Goal: Communication & Community: Answer question/provide support

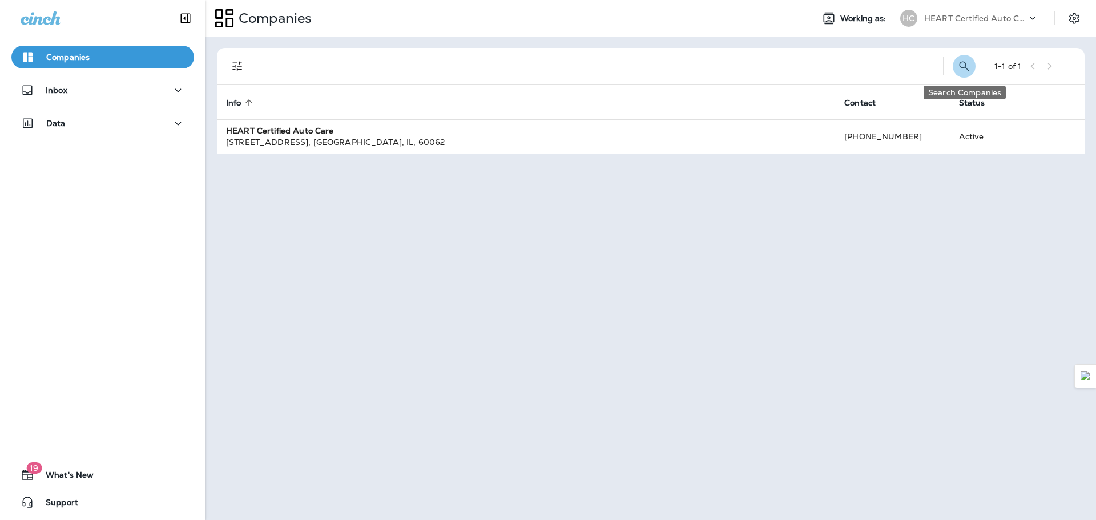
click at [969, 64] on icon "Search Companies" at bounding box center [964, 66] width 14 height 14
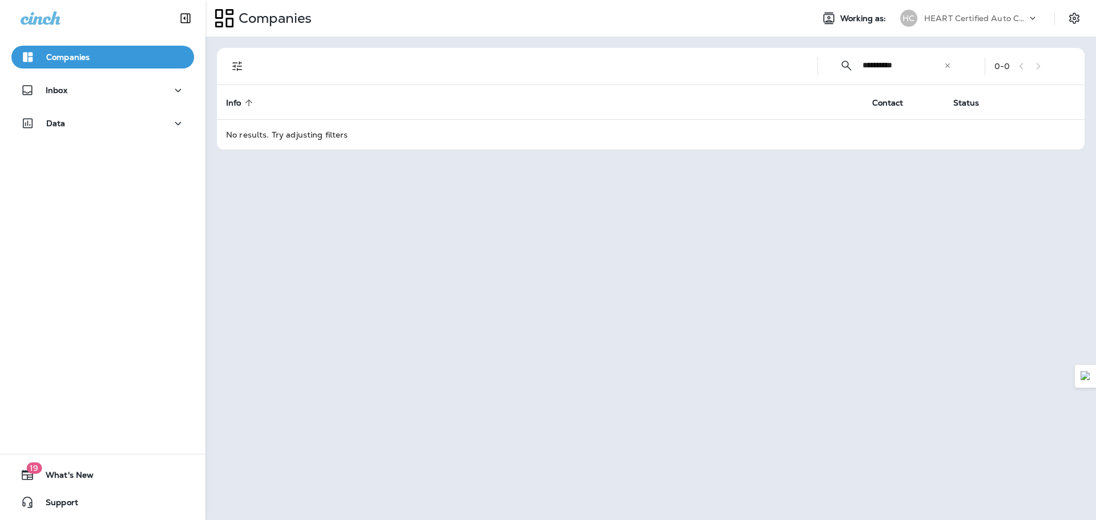
type input "**********"
click at [58, 86] on p "Inbox" at bounding box center [57, 90] width 22 height 9
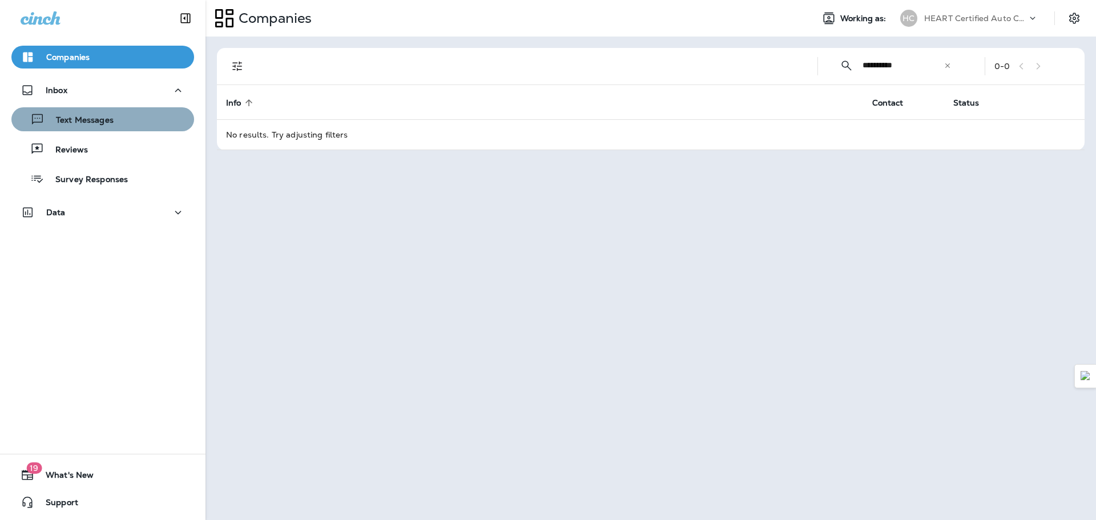
click at [120, 126] on div "Text Messages" at bounding box center [103, 119] width 174 height 17
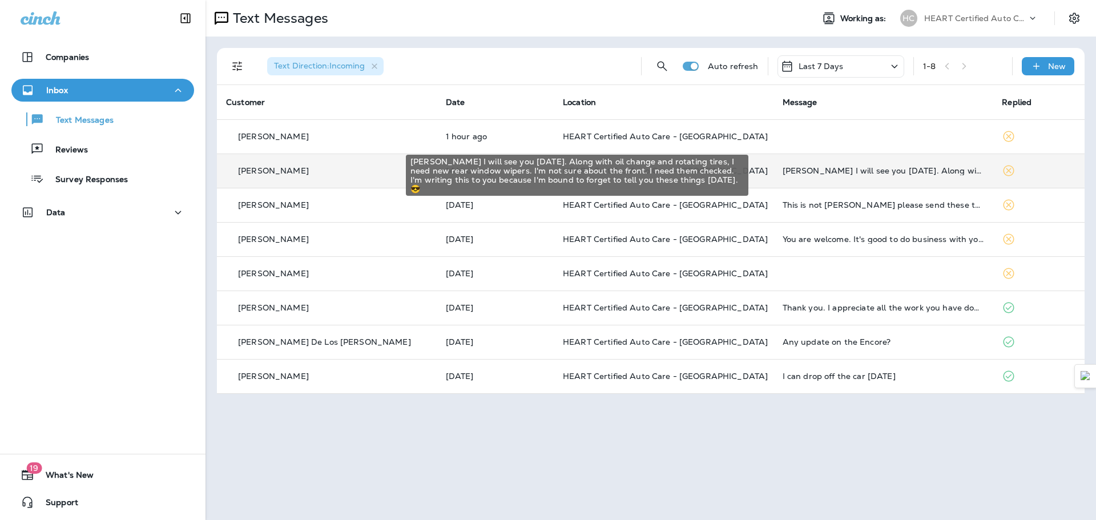
click at [901, 168] on div "[PERSON_NAME] I will see you [DATE]. Along with oil change and rotating tires, …" at bounding box center [884, 170] width 202 height 9
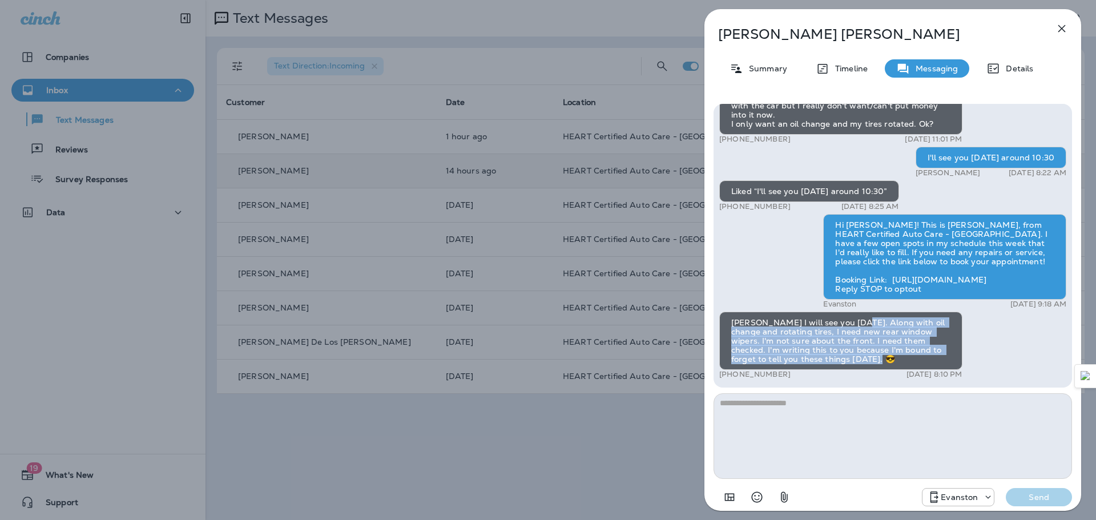
drag, startPoint x: 855, startPoint y: 326, endPoint x: 927, endPoint y: 359, distance: 79.5
click at [927, 359] on div "[PERSON_NAME] I will see you [DATE]. Along with oil change and rotating tires, …" at bounding box center [840, 341] width 243 height 58
click at [755, 337] on div "[PERSON_NAME] I will see you [DATE]. Along with oil change and rotating tires, …" at bounding box center [840, 341] width 243 height 58
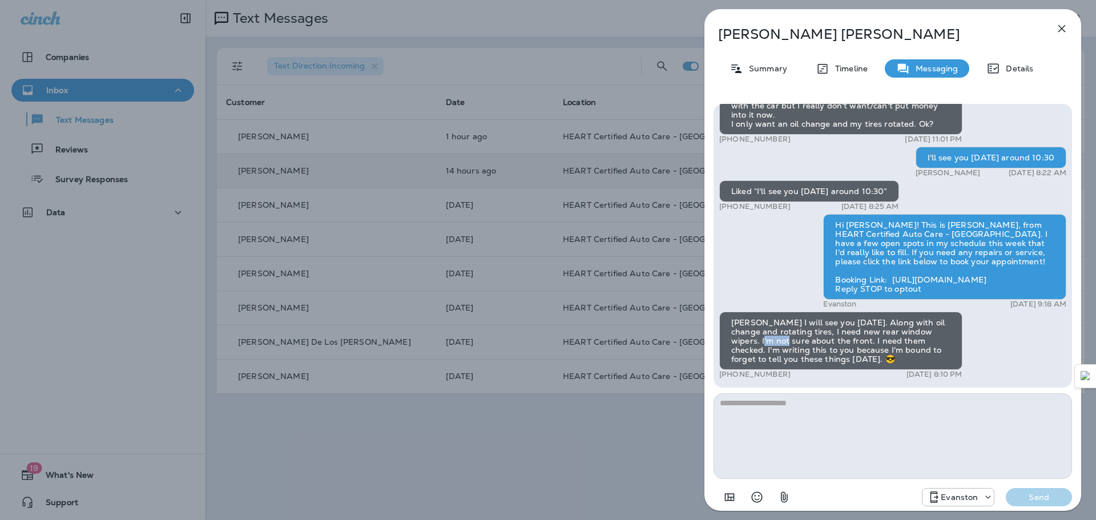
drag, startPoint x: 742, startPoint y: 341, endPoint x: 764, endPoint y: 341, distance: 21.7
click at [764, 341] on div "[PERSON_NAME] I will see you [DATE]. Along with oil change and rotating tires, …" at bounding box center [840, 341] width 243 height 58
copy div "t sure"
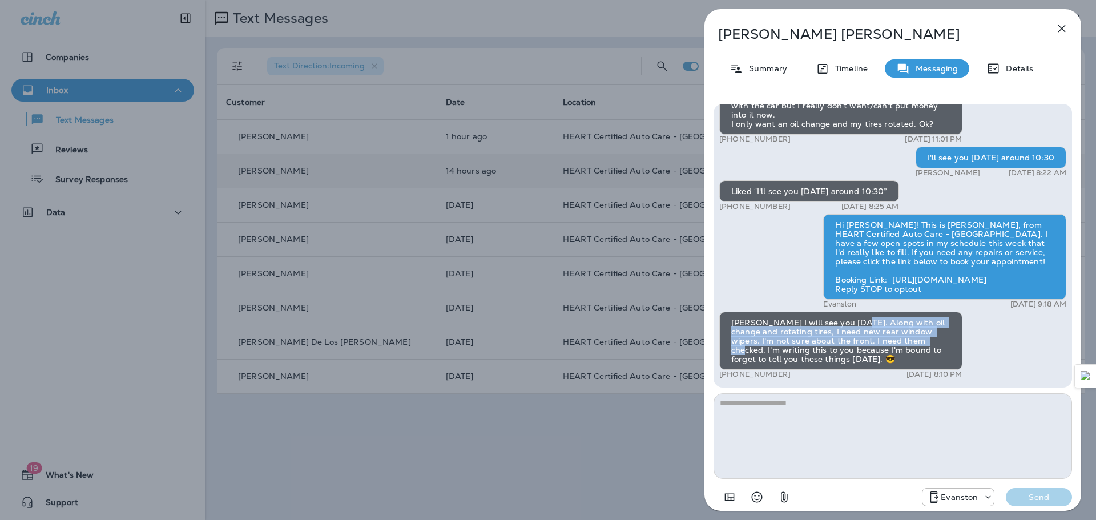
drag, startPoint x: 853, startPoint y: 322, endPoint x: 911, endPoint y: 340, distance: 61.0
click at [911, 340] on div "[PERSON_NAME] I will see you [DATE]. Along with oil change and rotating tires, …" at bounding box center [840, 341] width 243 height 58
copy div "Along with oil change and rotating tires, I need new rear window wipers. I'm no…"
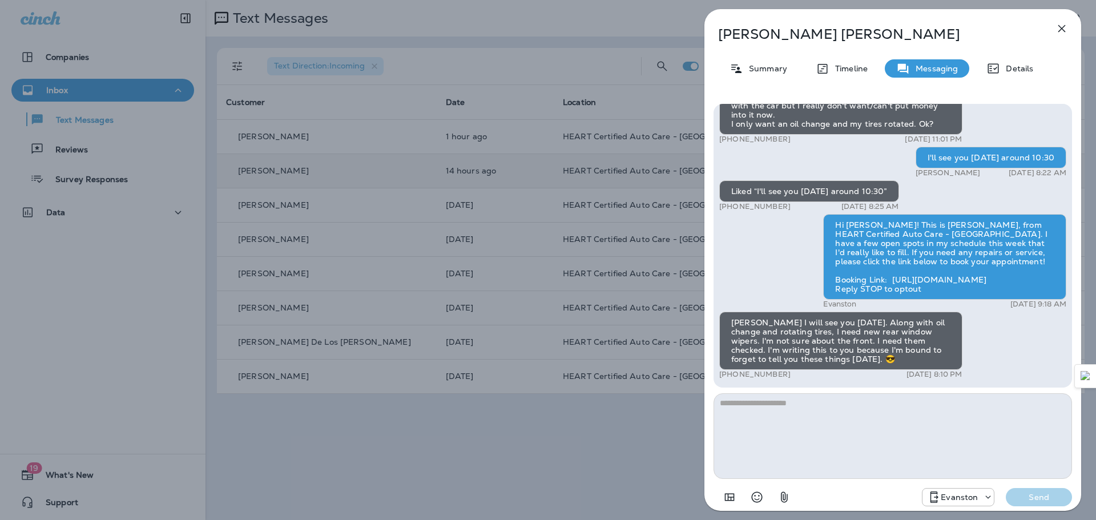
drag, startPoint x: 560, startPoint y: 61, endPoint x: 564, endPoint y: 54, distance: 8.2
click at [562, 59] on div "[PERSON_NAME] Summary Timeline Messaging Details Hi [PERSON_NAME]! This is [PER…" at bounding box center [548, 260] width 1096 height 520
